Goal: Obtain resource: Obtain resource

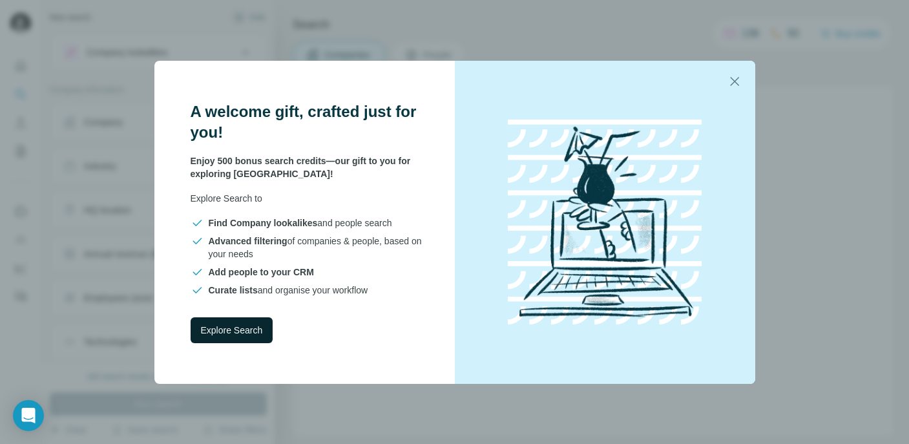
click at [236, 334] on span "Explore Search" at bounding box center [232, 330] width 62 height 13
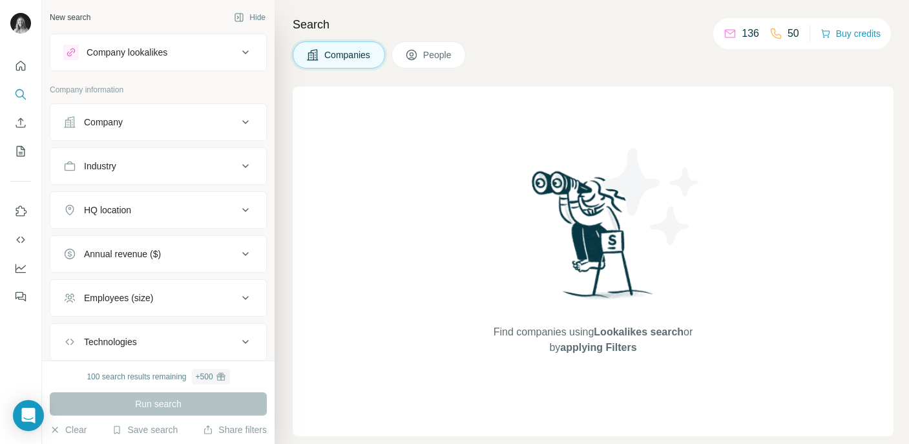
click at [183, 116] on div "Company" at bounding box center [150, 122] width 175 height 13
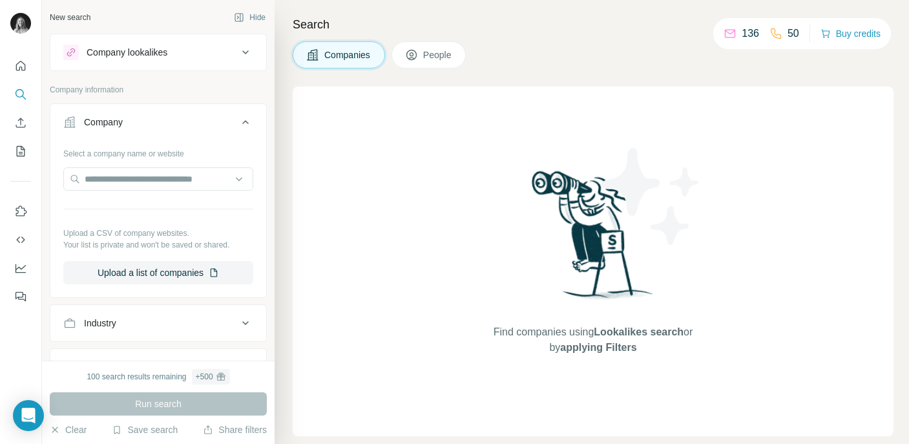
click at [183, 116] on div "Company" at bounding box center [150, 122] width 175 height 13
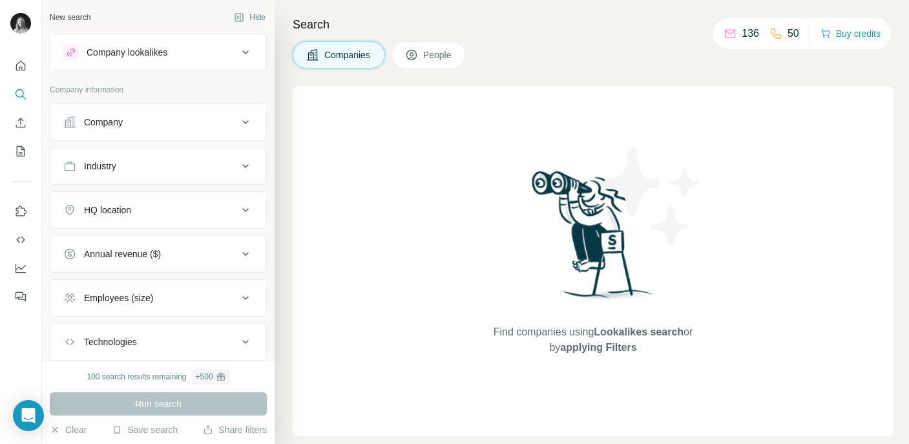
click at [232, 42] on button "Company lookalikes" at bounding box center [158, 52] width 216 height 31
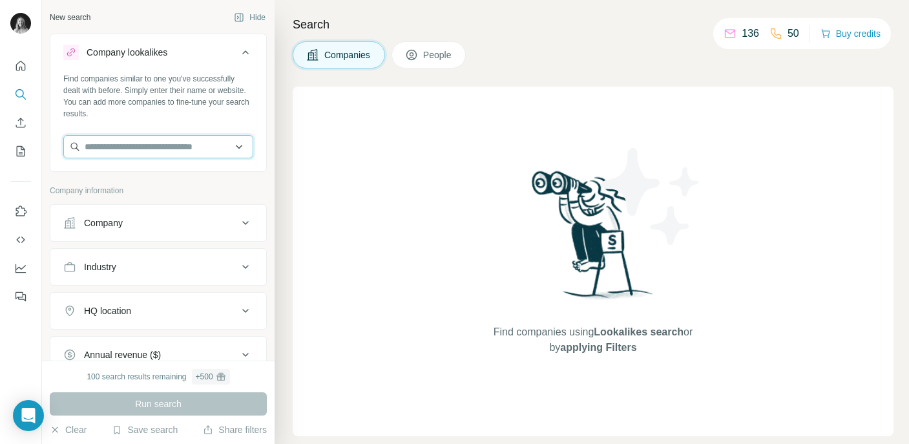
click at [133, 149] on input "text" at bounding box center [158, 146] width 190 height 23
type input "*"
paste input "**********"
drag, startPoint x: 151, startPoint y: 146, endPoint x: 52, endPoint y: 140, distance: 98.4
click at [52, 140] on div "**********" at bounding box center [158, 121] width 216 height 96
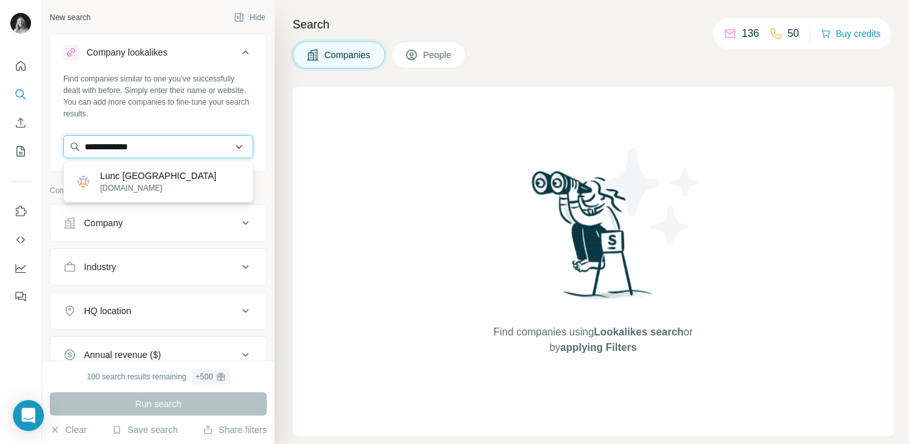
click at [96, 148] on input "**********" at bounding box center [158, 146] width 190 height 23
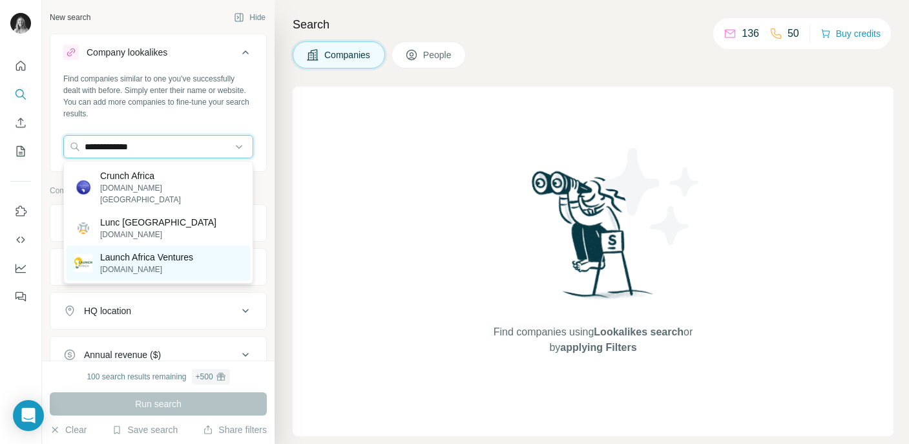
type input "**********"
click at [164, 251] on p "Launch Africa Ventures" at bounding box center [146, 257] width 93 height 13
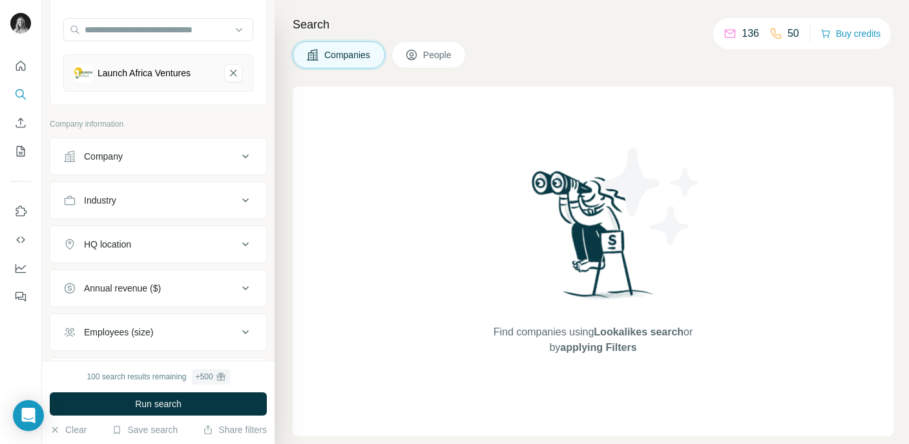
scroll to position [231, 0]
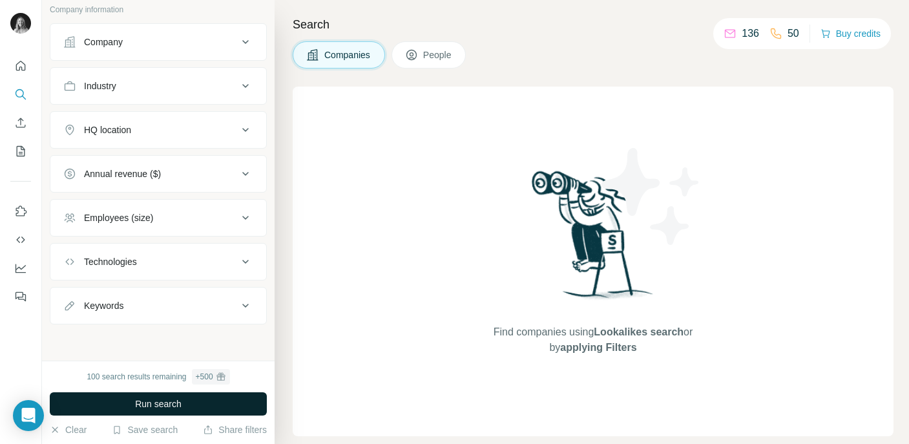
click at [123, 405] on button "Run search" at bounding box center [158, 403] width 217 height 23
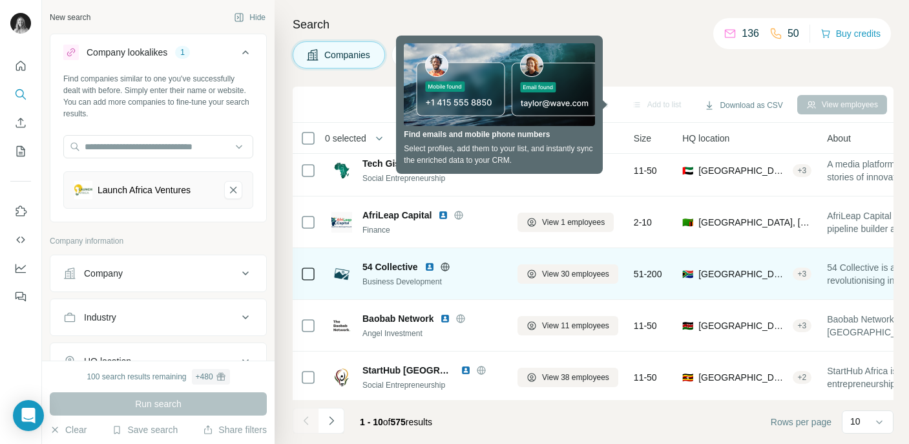
scroll to position [271, 0]
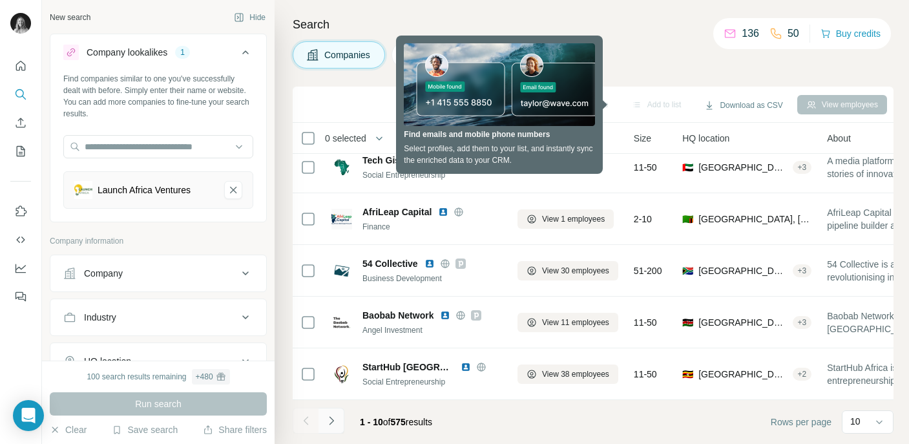
click at [334, 419] on icon "Navigate to next page" at bounding box center [331, 420] width 13 height 13
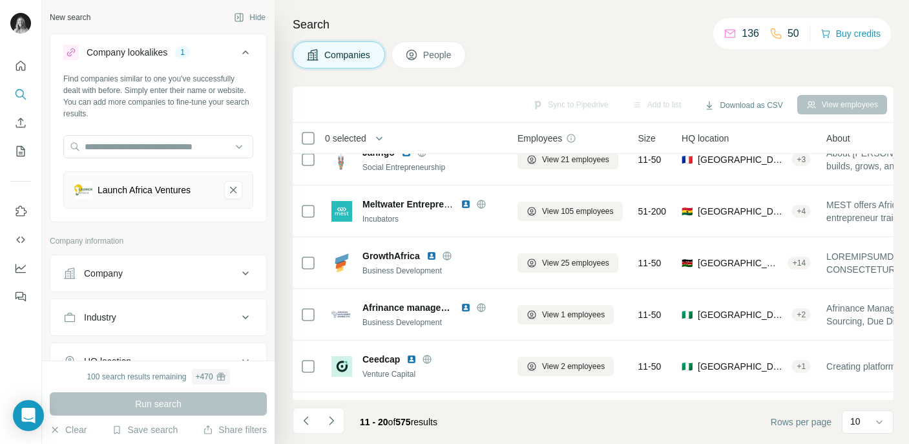
scroll to position [0, 0]
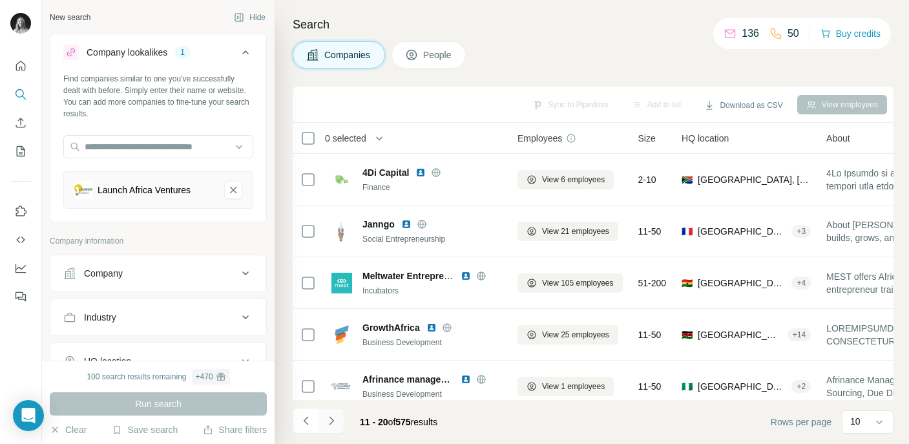
click at [333, 424] on icon "Navigate to next page" at bounding box center [331, 420] width 13 height 13
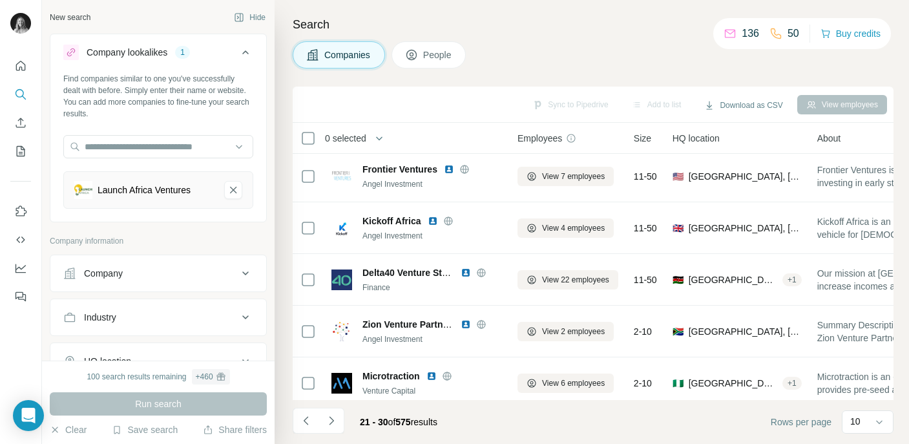
scroll to position [59, 0]
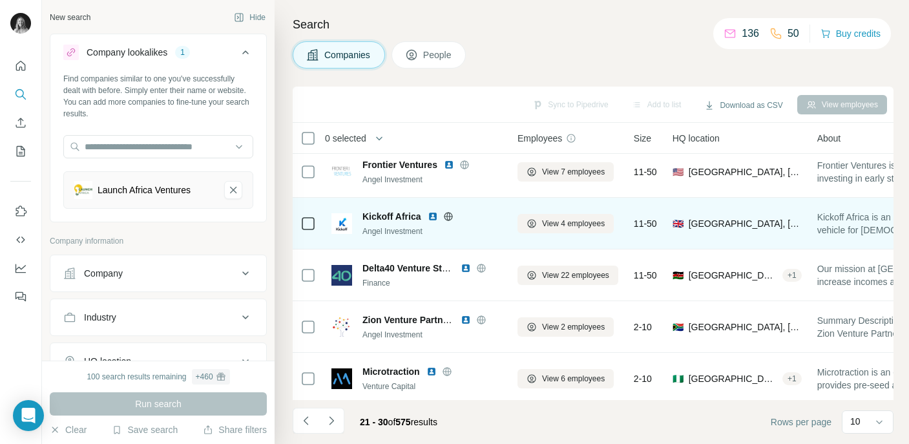
click at [432, 218] on img at bounding box center [433, 216] width 10 height 10
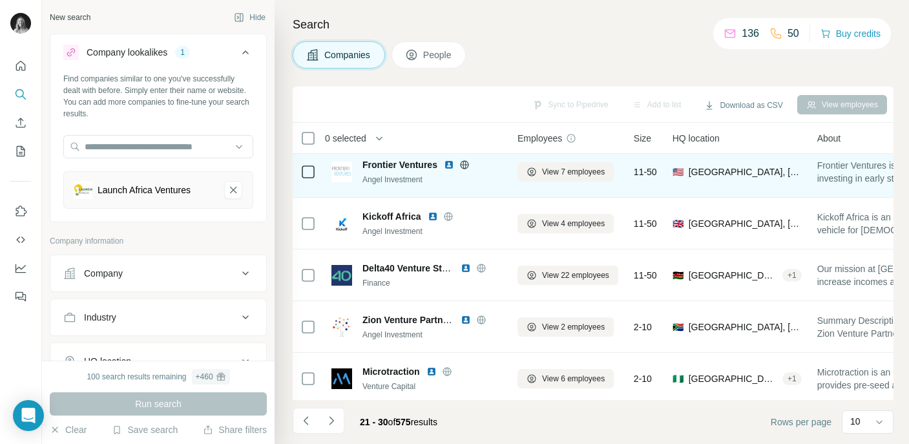
click at [451, 164] on img at bounding box center [449, 165] width 10 height 10
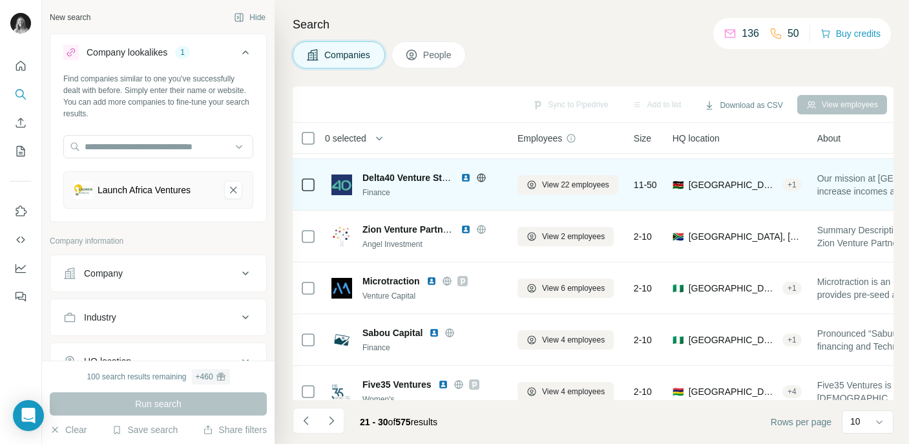
scroll to position [155, 0]
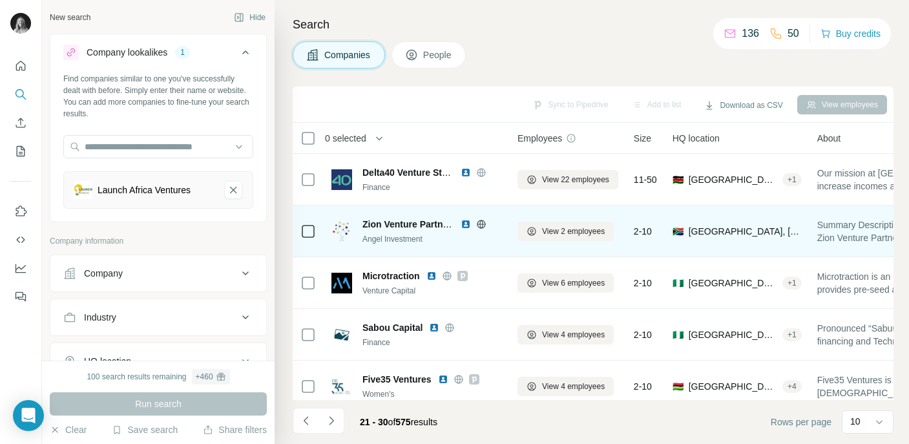
click at [463, 224] on img at bounding box center [466, 224] width 10 height 10
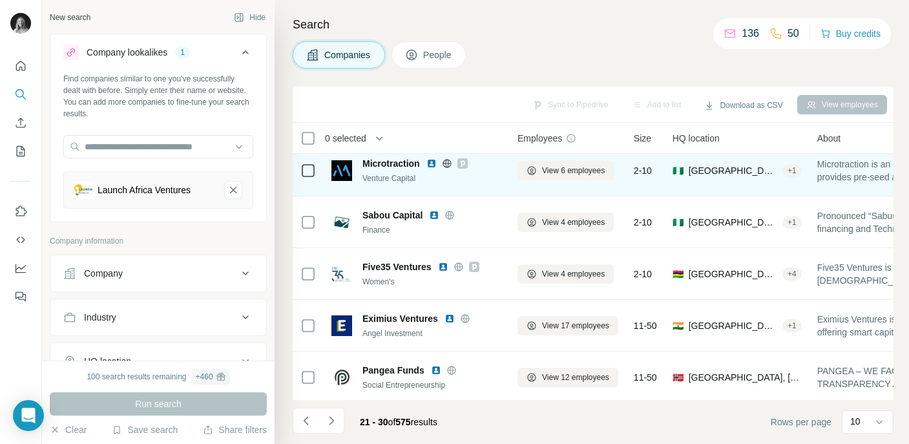
scroll to position [271, 0]
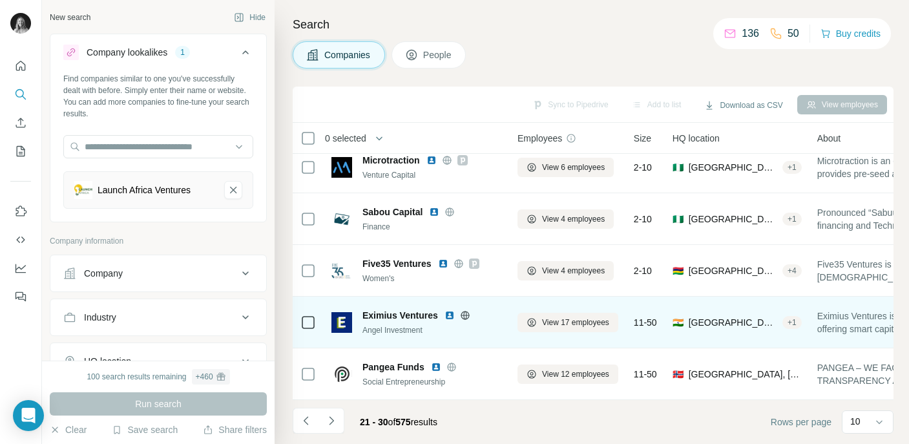
click at [449, 315] on img at bounding box center [450, 315] width 10 height 10
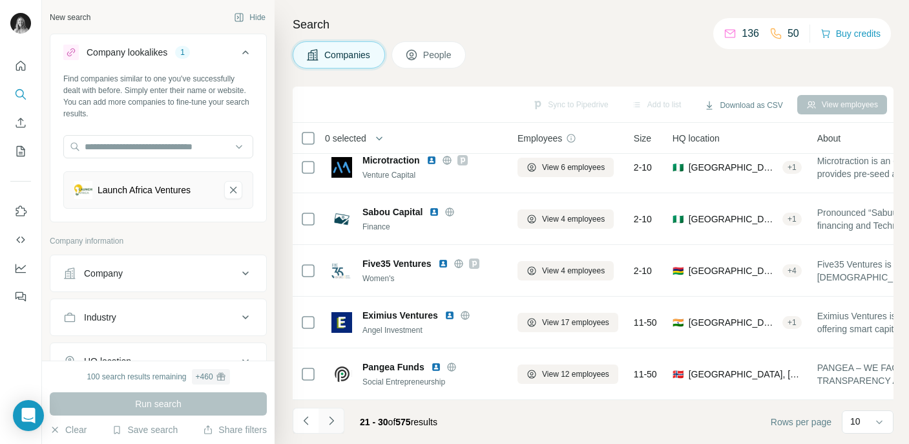
click at [335, 415] on icon "Navigate to next page" at bounding box center [331, 420] width 13 height 13
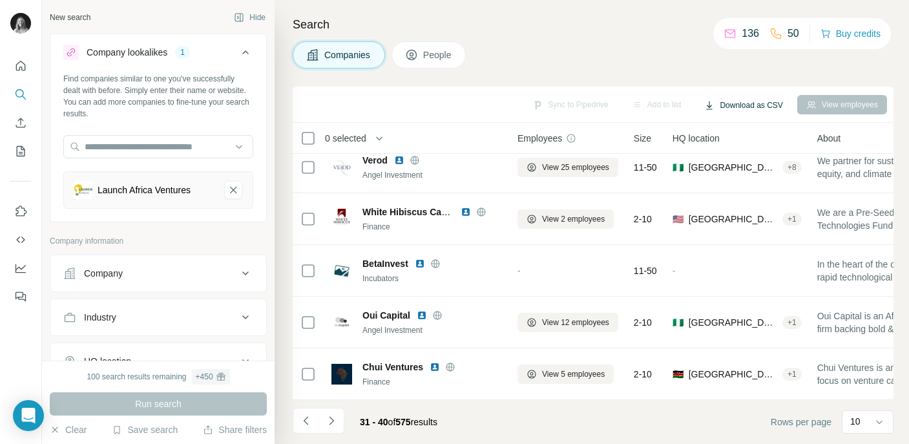
click at [734, 108] on button "Download as CSV" at bounding box center [743, 105] width 96 height 19
click at [571, 70] on div "Search Companies People Sync to Pipedrive Add to list Download as CSV View empl…" at bounding box center [592, 222] width 635 height 444
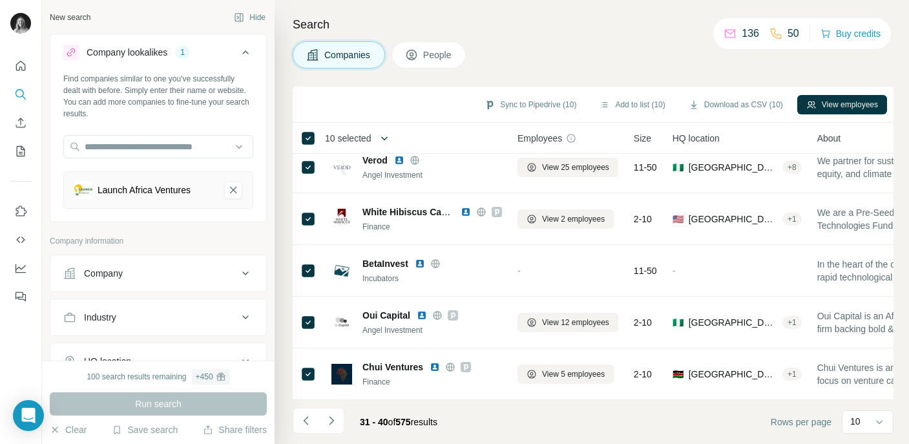
click at [383, 138] on icon "button" at bounding box center [384, 138] width 13 height 13
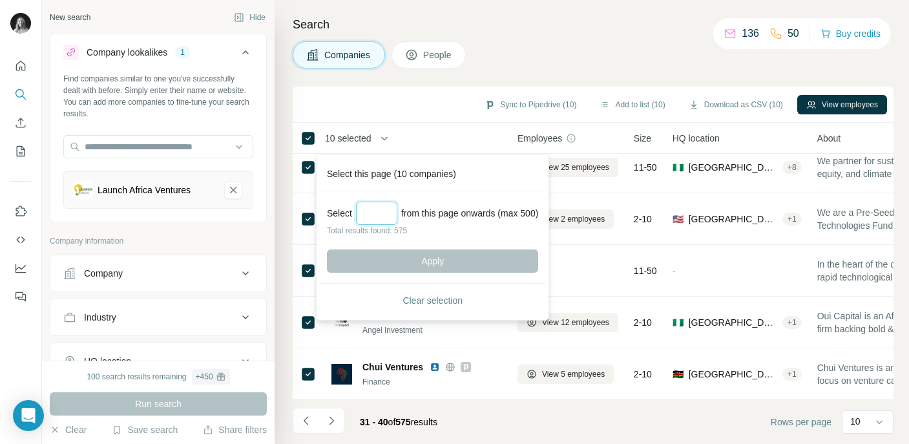
click at [382, 209] on input "Select a number (up to 500)" at bounding box center [376, 213] width 41 height 23
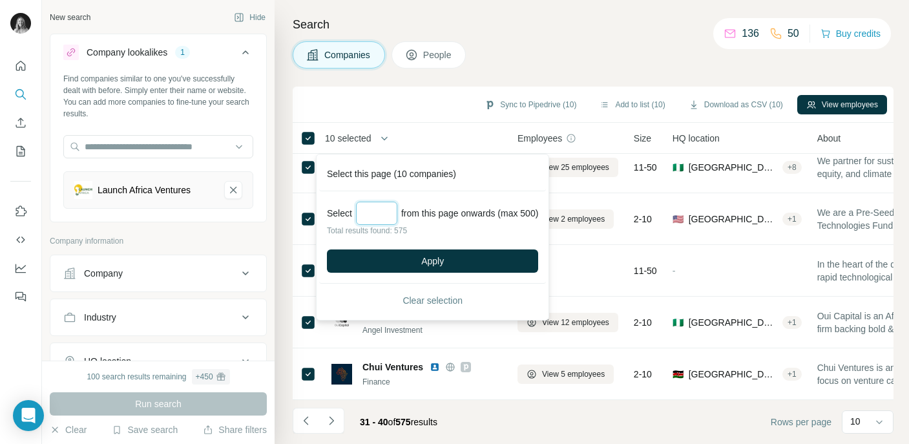
type input "*"
type input "***"
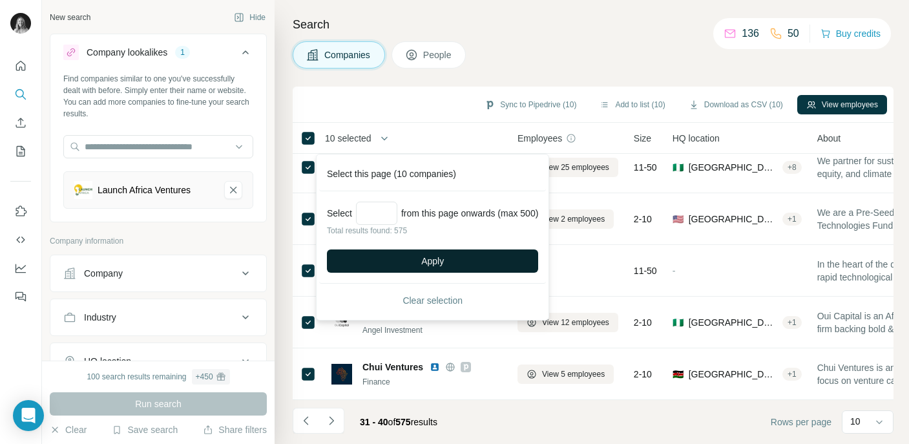
click at [465, 266] on button "Apply" at bounding box center [432, 260] width 211 height 23
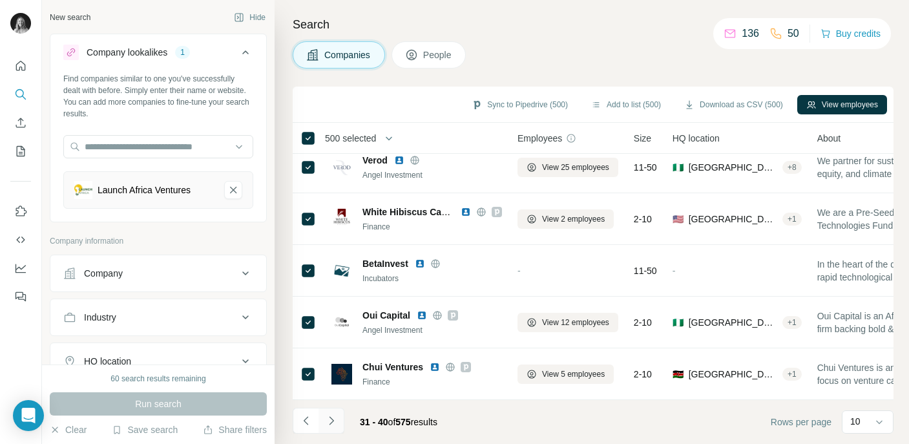
click at [335, 421] on icon "Navigate to next page" at bounding box center [331, 420] width 13 height 13
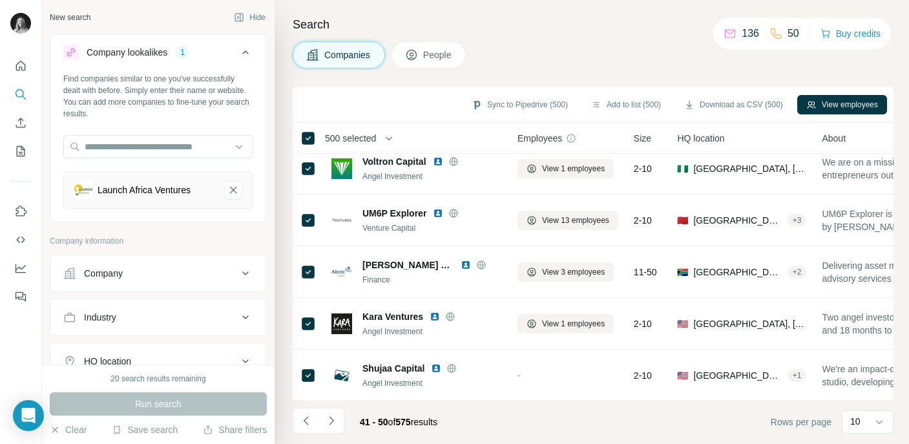
scroll to position [0, 0]
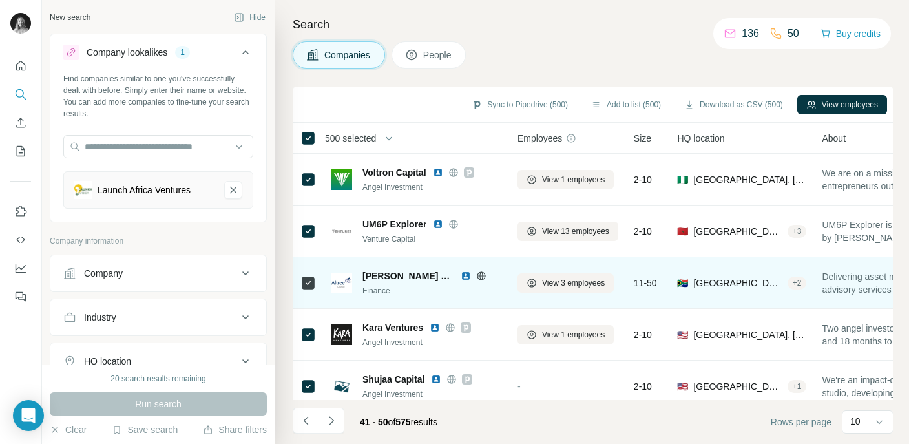
click at [461, 277] on img at bounding box center [466, 276] width 10 height 10
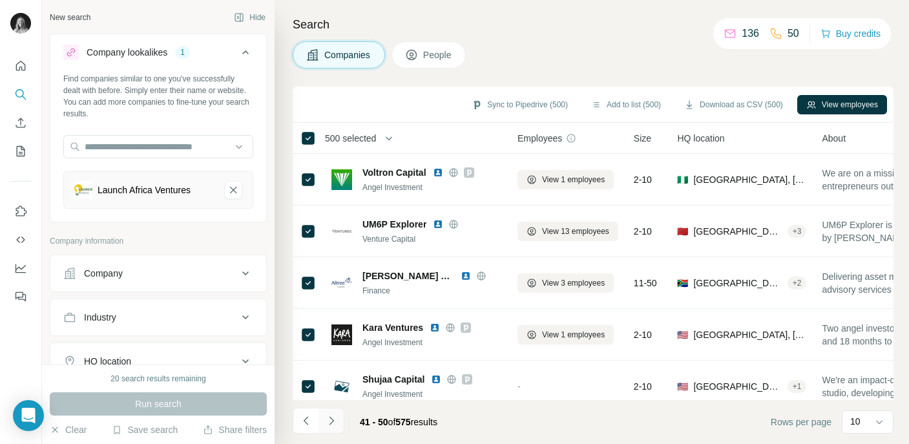
click at [332, 421] on icon "Navigate to next page" at bounding box center [331, 420] width 5 height 8
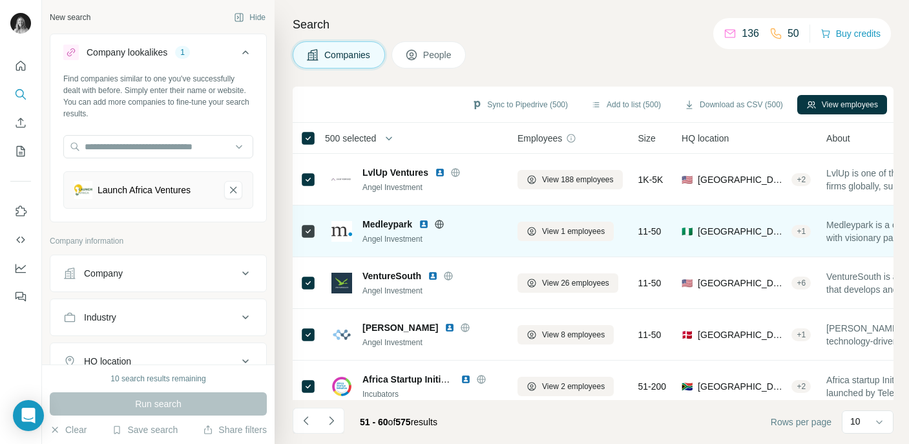
click at [429, 223] on img at bounding box center [424, 224] width 10 height 10
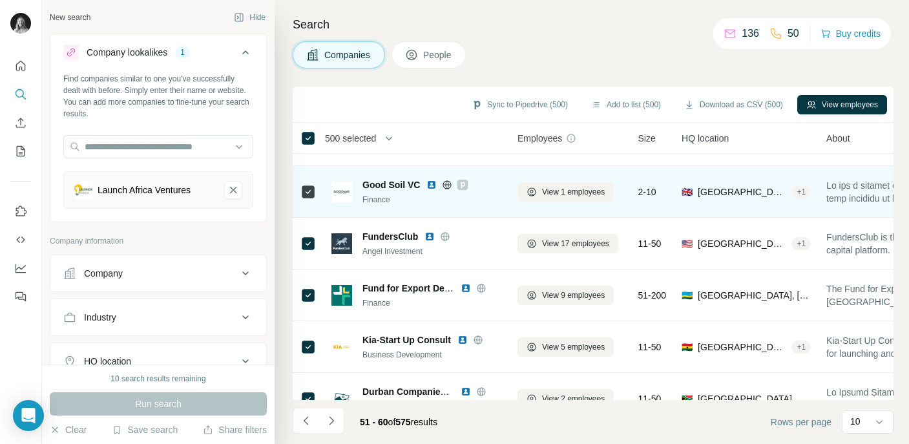
scroll to position [271, 0]
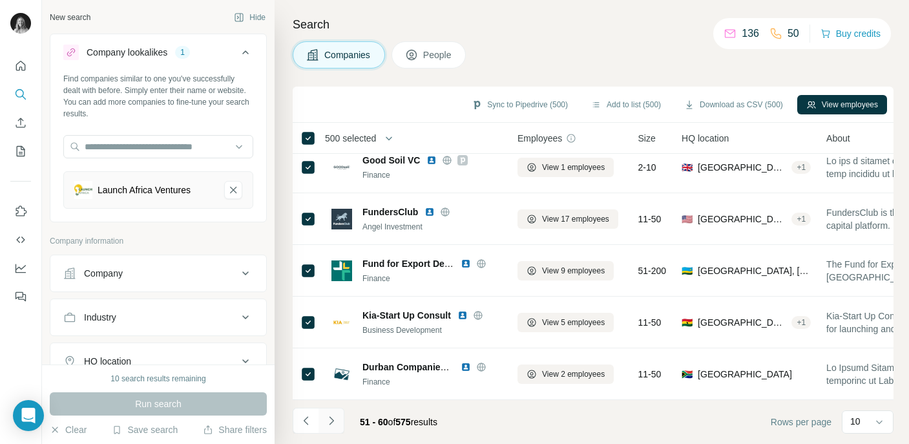
click at [337, 419] on icon "Navigate to next page" at bounding box center [331, 420] width 13 height 13
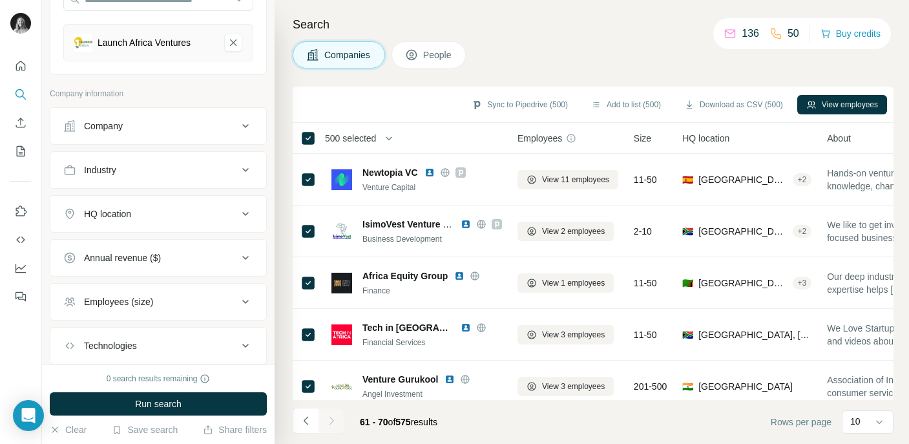
scroll to position [149, 0]
click at [174, 217] on div "HQ location" at bounding box center [150, 212] width 175 height 13
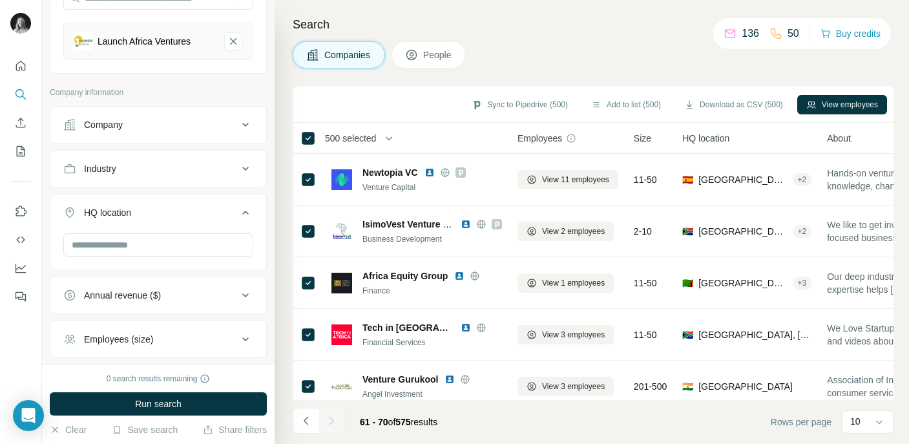
click at [138, 169] on div "Industry" at bounding box center [150, 168] width 175 height 13
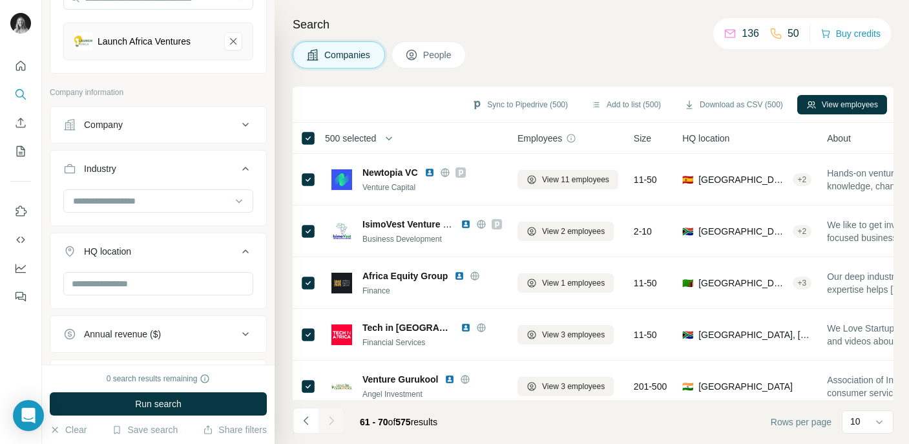
click at [145, 116] on button "Company" at bounding box center [158, 124] width 216 height 31
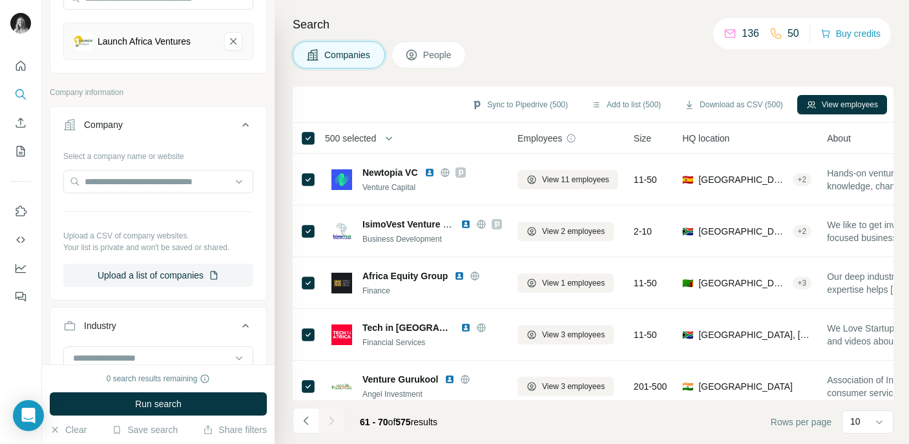
click at [158, 123] on div "Company" at bounding box center [150, 124] width 175 height 13
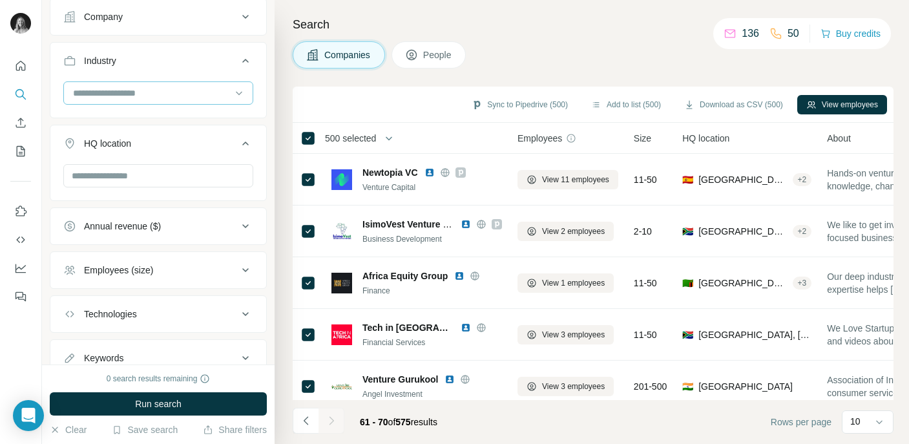
scroll to position [305, 0]
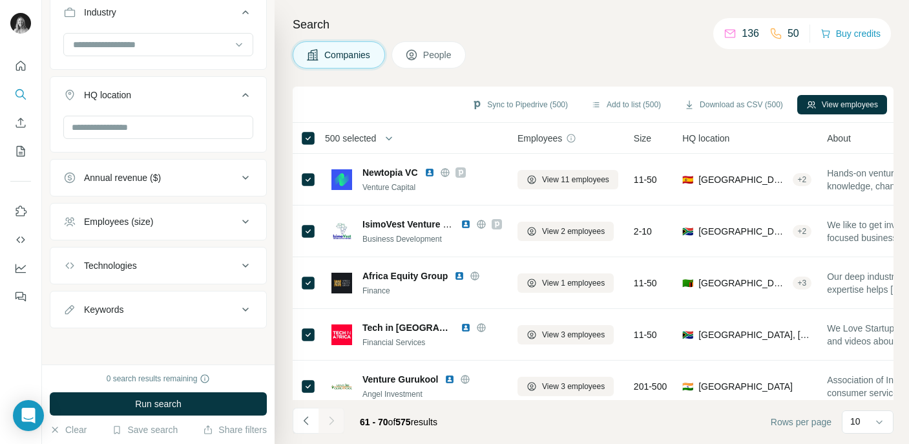
click at [169, 269] on div "Technologies" at bounding box center [150, 265] width 175 height 13
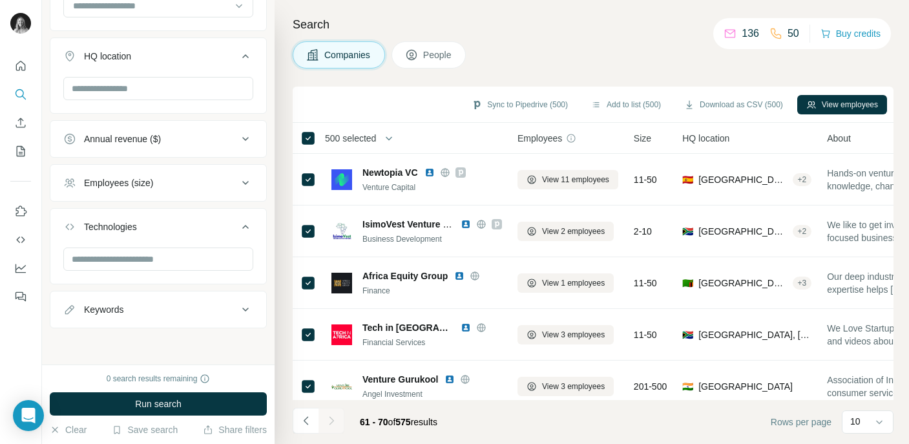
click at [151, 306] on div "Keywords" at bounding box center [150, 309] width 175 height 13
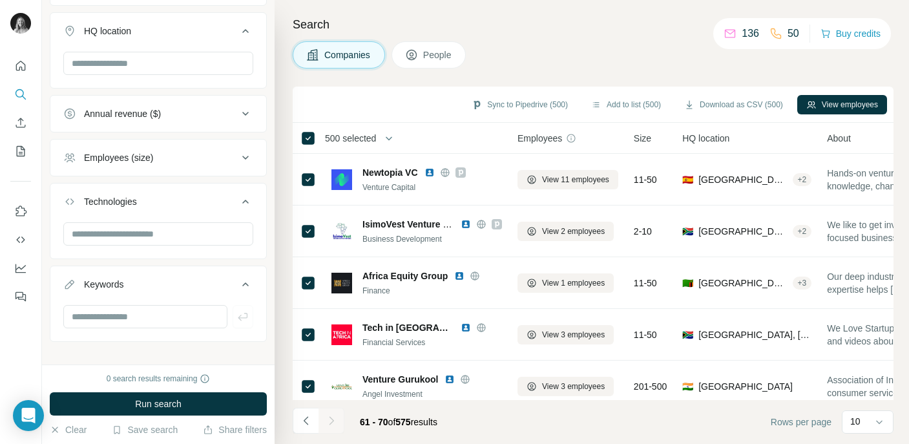
scroll to position [383, 0]
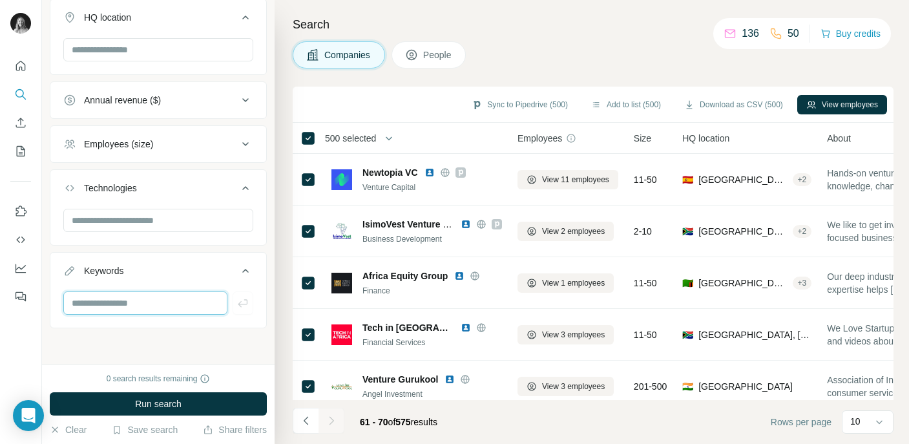
click at [138, 306] on input "text" at bounding box center [145, 303] width 164 height 23
type input "*"
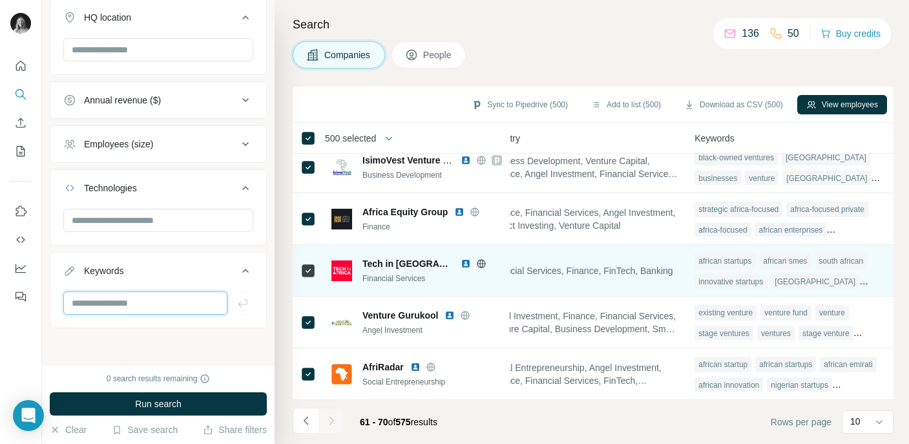
scroll to position [66, 962]
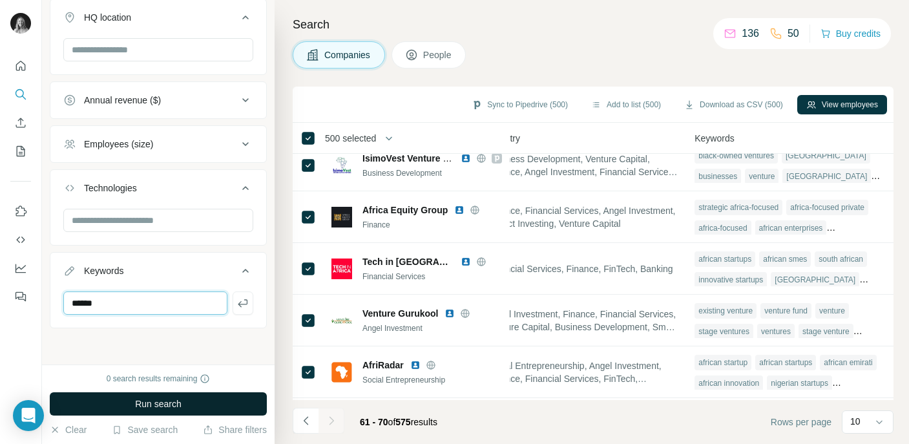
type input "******"
click at [125, 404] on button "Run search" at bounding box center [158, 403] width 217 height 23
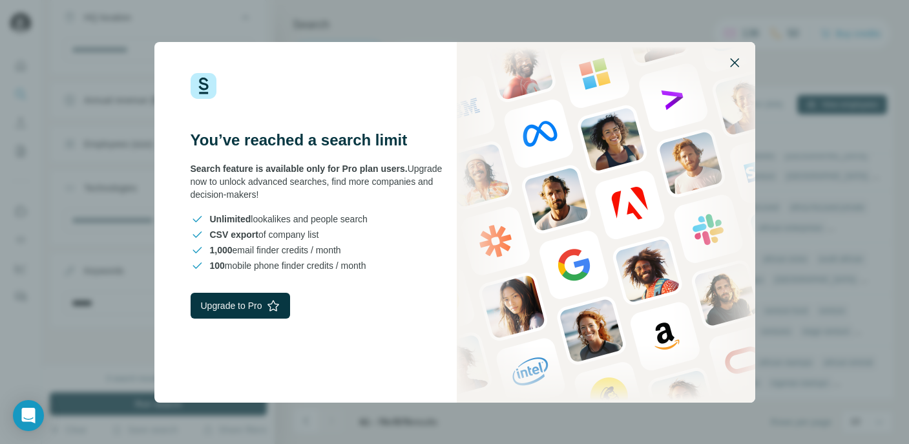
click at [732, 63] on icon "button" at bounding box center [735, 63] width 16 height 16
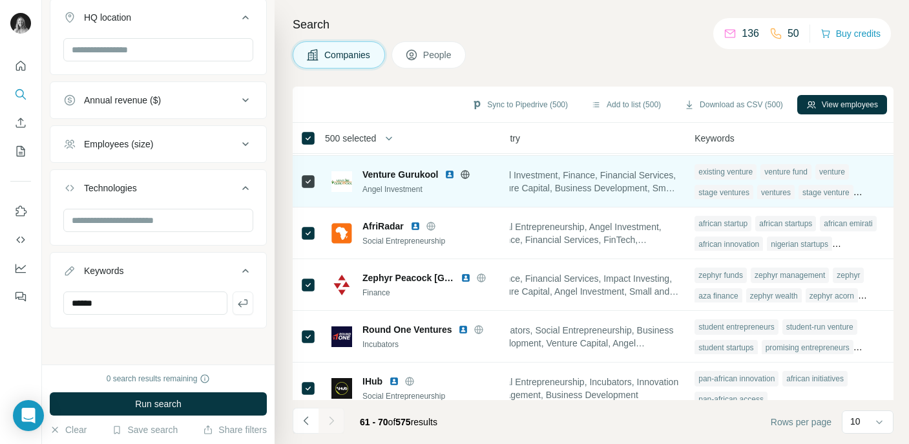
scroll to position [271, 962]
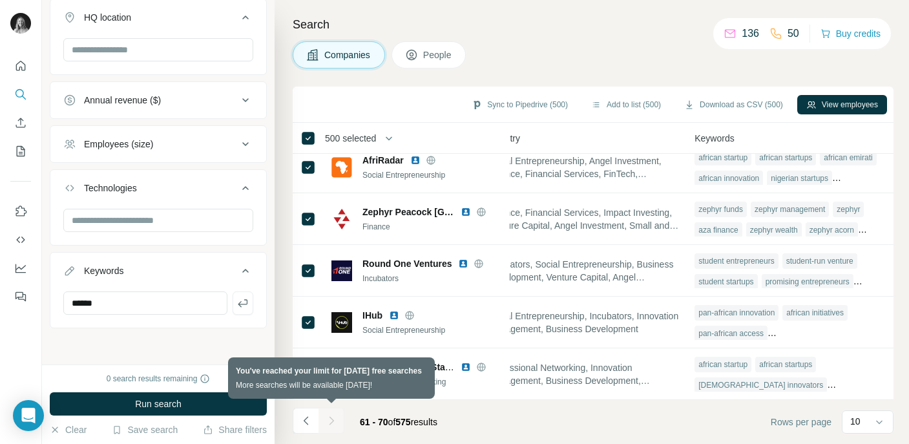
click at [332, 425] on div at bounding box center [332, 421] width 26 height 26
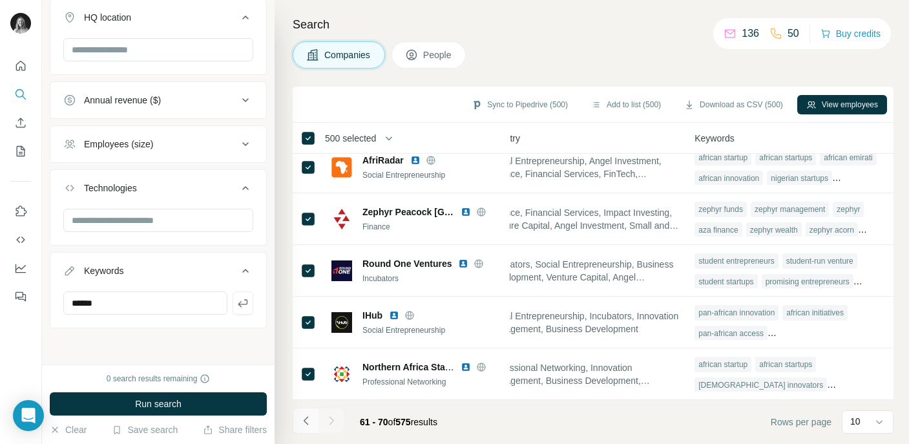
click at [306, 423] on icon "Navigate to previous page" at bounding box center [305, 420] width 5 height 8
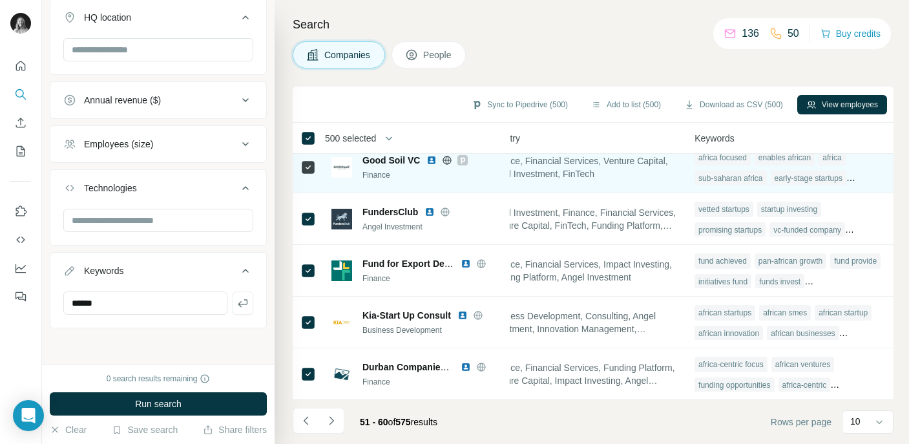
scroll to position [256, 960]
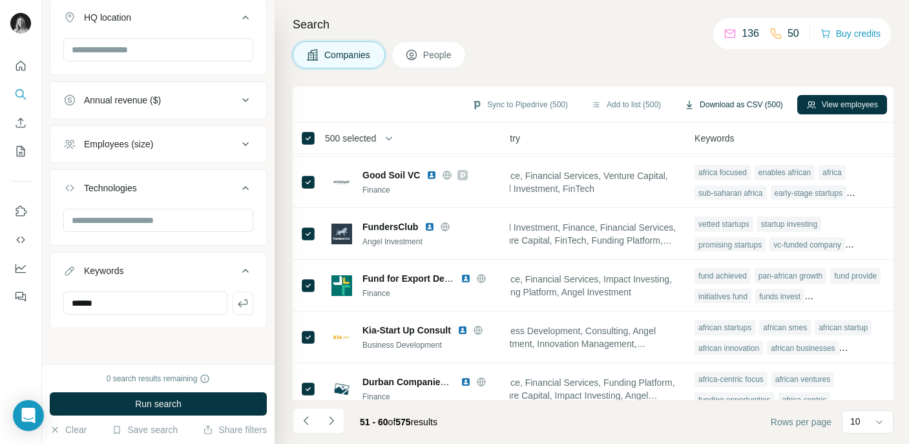
click at [710, 101] on button "Download as CSV (500)" at bounding box center [733, 104] width 117 height 19
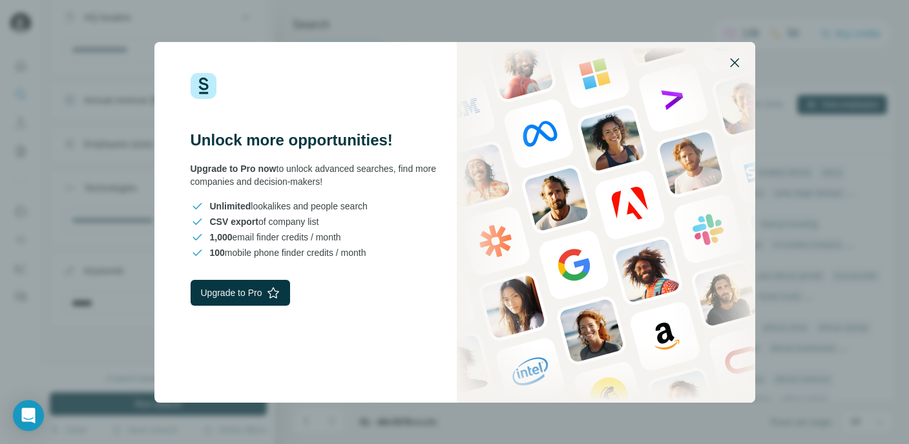
click at [735, 63] on icon "button" at bounding box center [734, 62] width 9 height 9
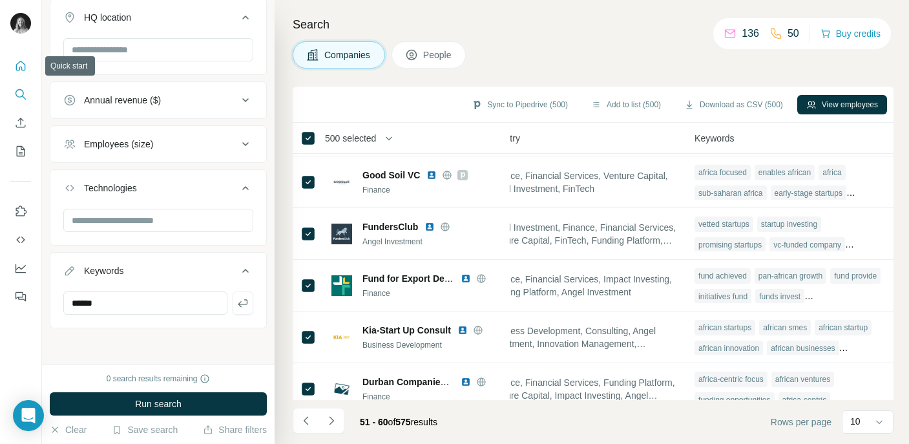
click at [23, 56] on button "Quick start" at bounding box center [20, 65] width 21 height 23
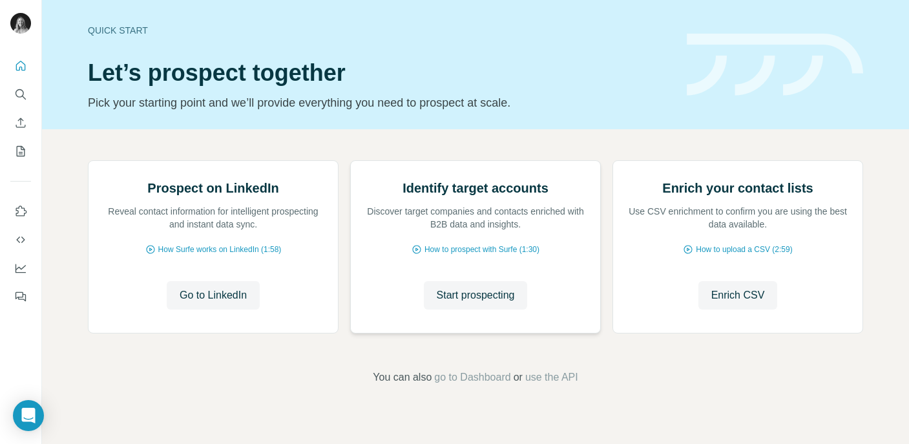
scroll to position [112, 0]
click at [462, 385] on span "go to Dashboard" at bounding box center [472, 378] width 76 height 16
click at [244, 303] on span "Go to LinkedIn" at bounding box center [213, 296] width 67 height 16
click at [729, 303] on span "Enrich CSV" at bounding box center [739, 296] width 54 height 16
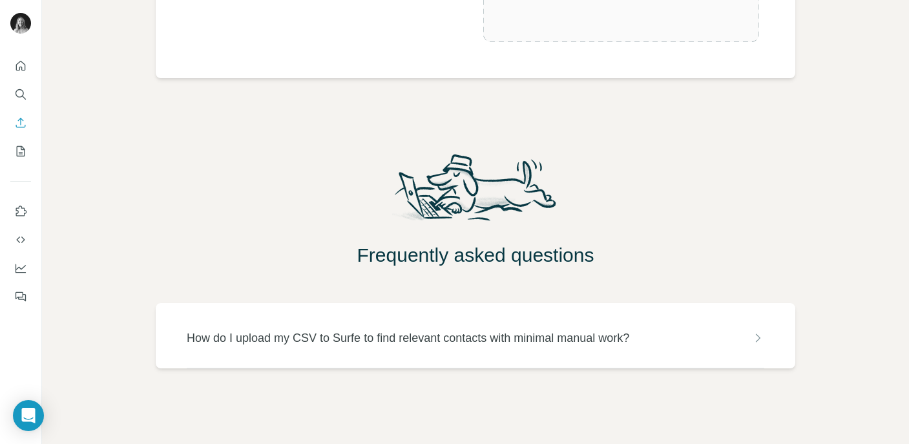
scroll to position [398, 0]
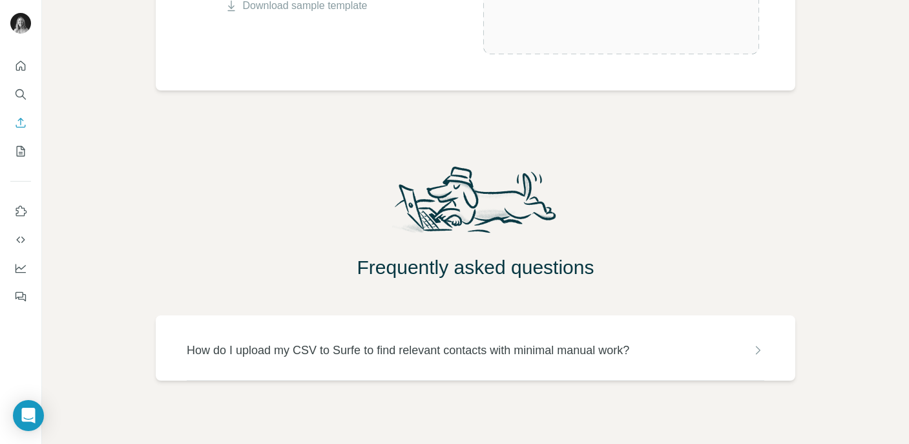
click at [467, 358] on p "How do I upload my CSV to Surfe to find relevant contacts with minimal manual w…" at bounding box center [408, 350] width 443 height 18
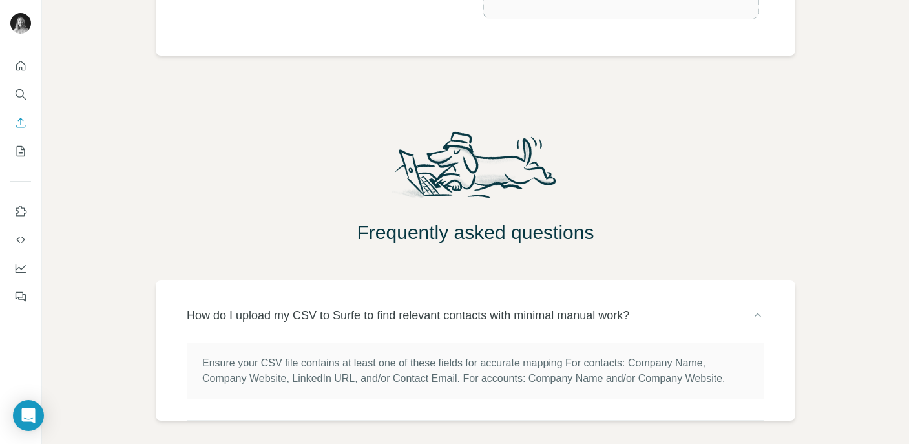
scroll to position [501, 0]
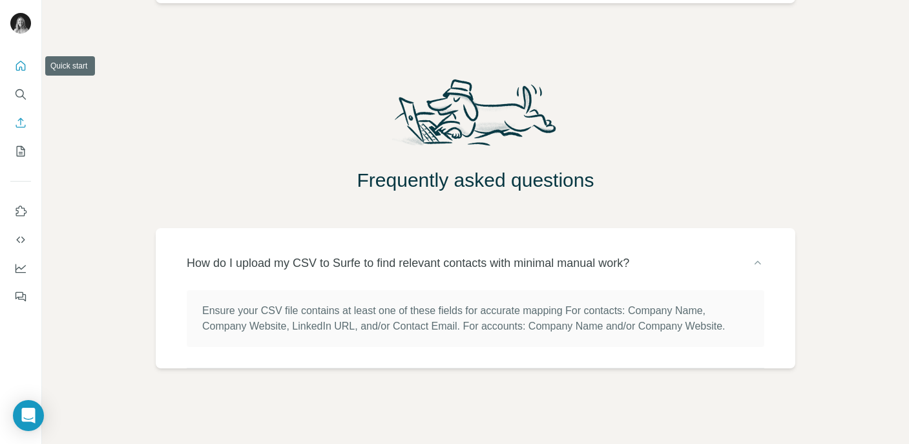
click at [19, 71] on icon "Quick start" at bounding box center [20, 65] width 13 height 13
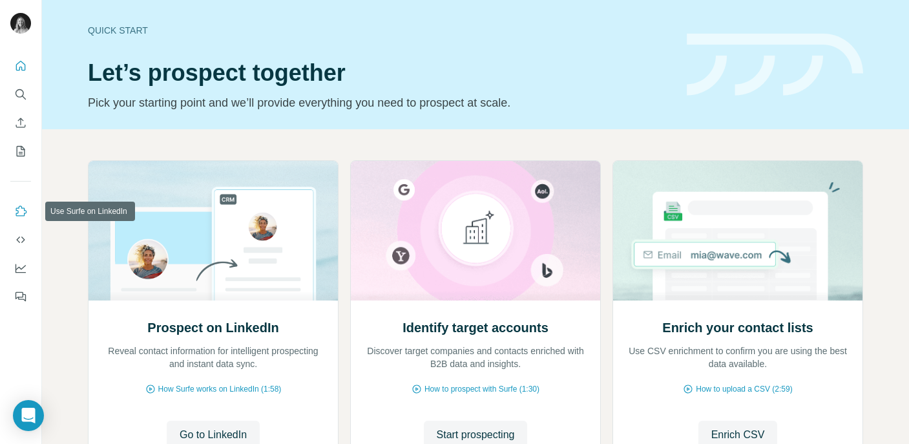
click at [28, 214] on button "Use Surfe on LinkedIn" at bounding box center [20, 211] width 21 height 23
click at [25, 122] on icon "Enrich CSV" at bounding box center [20, 122] width 13 height 13
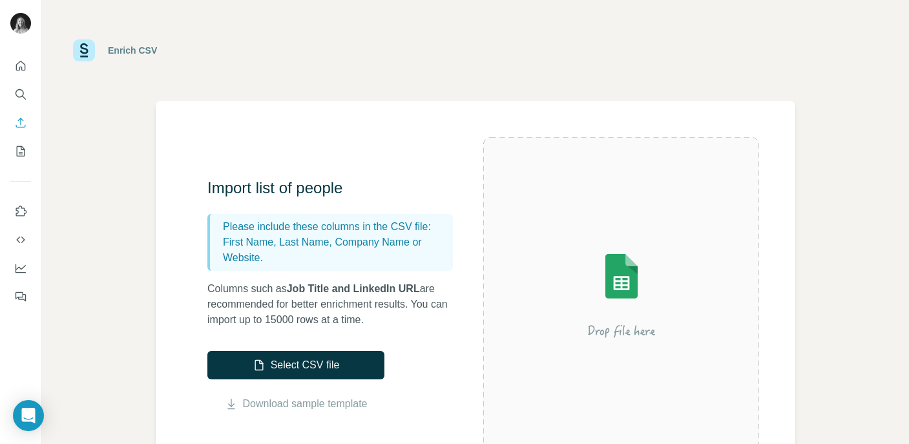
click at [33, 299] on div at bounding box center [20, 178] width 41 height 262
click at [23, 297] on icon "Feedback" at bounding box center [20, 296] width 13 height 13
